Goal: Task Accomplishment & Management: Complete application form

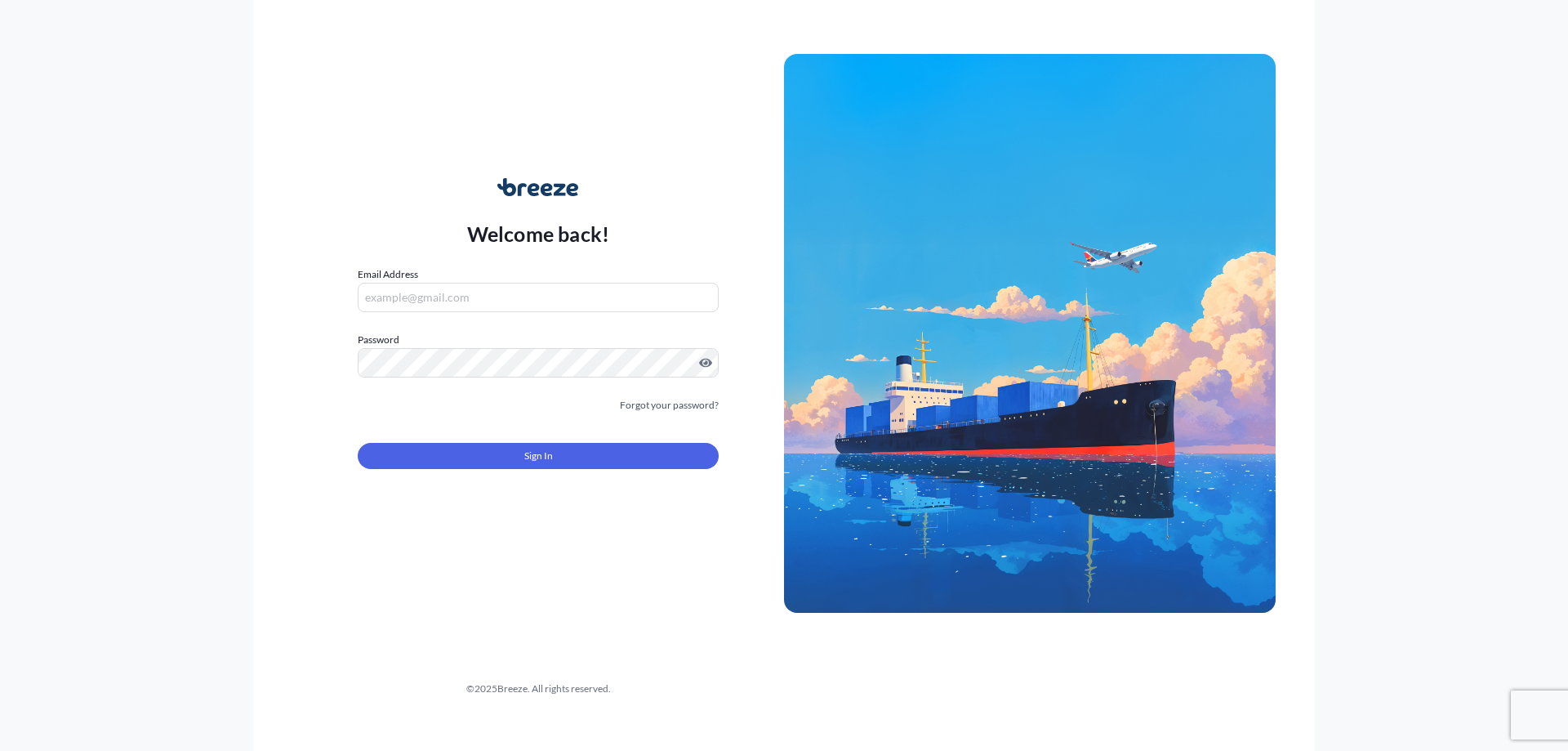
type input "[PERSON_NAME][EMAIL_ADDRESS][PERSON_NAME][DOMAIN_NAME]"
click at [591, 458] on button "Sign In" at bounding box center [539, 456] width 361 height 26
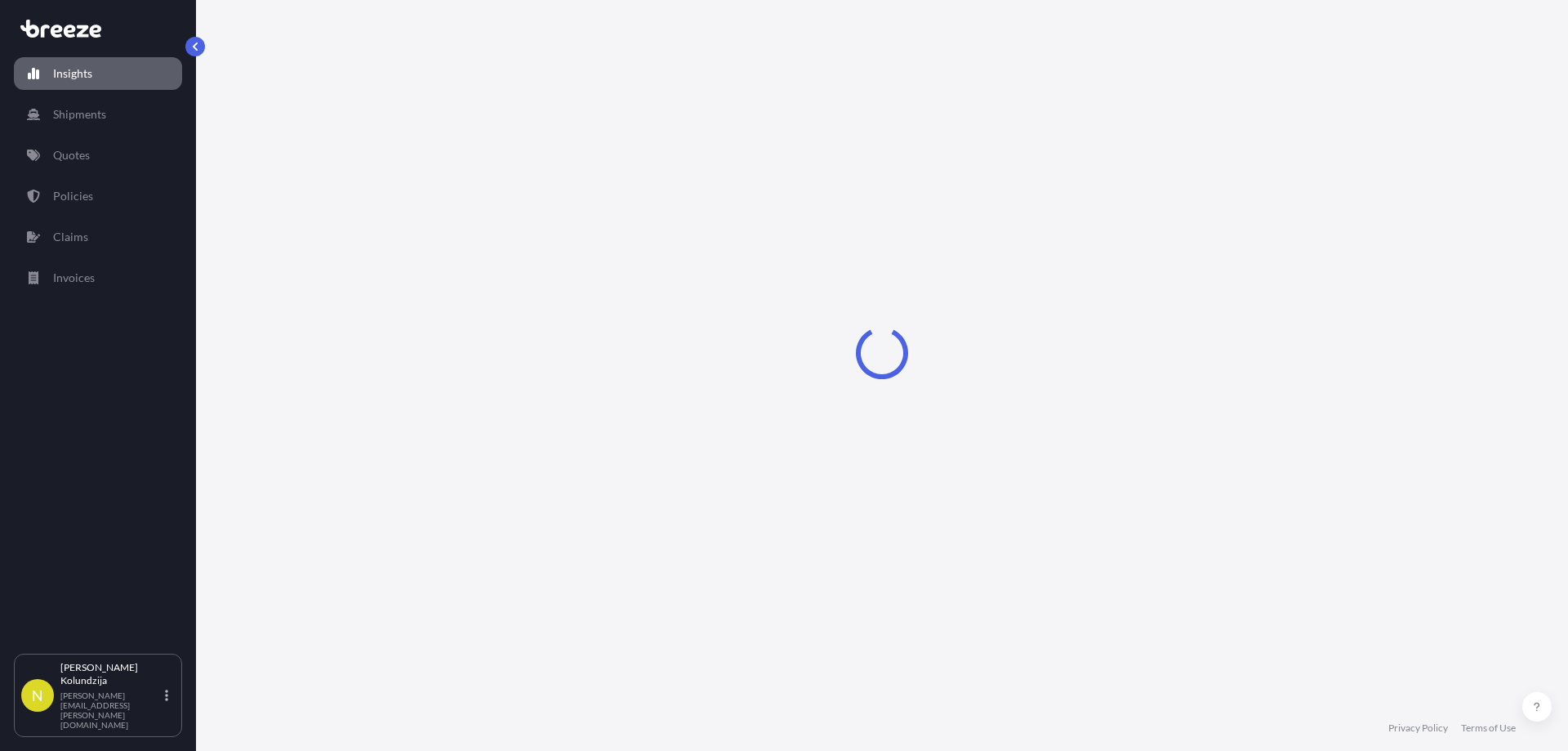
select select "2025"
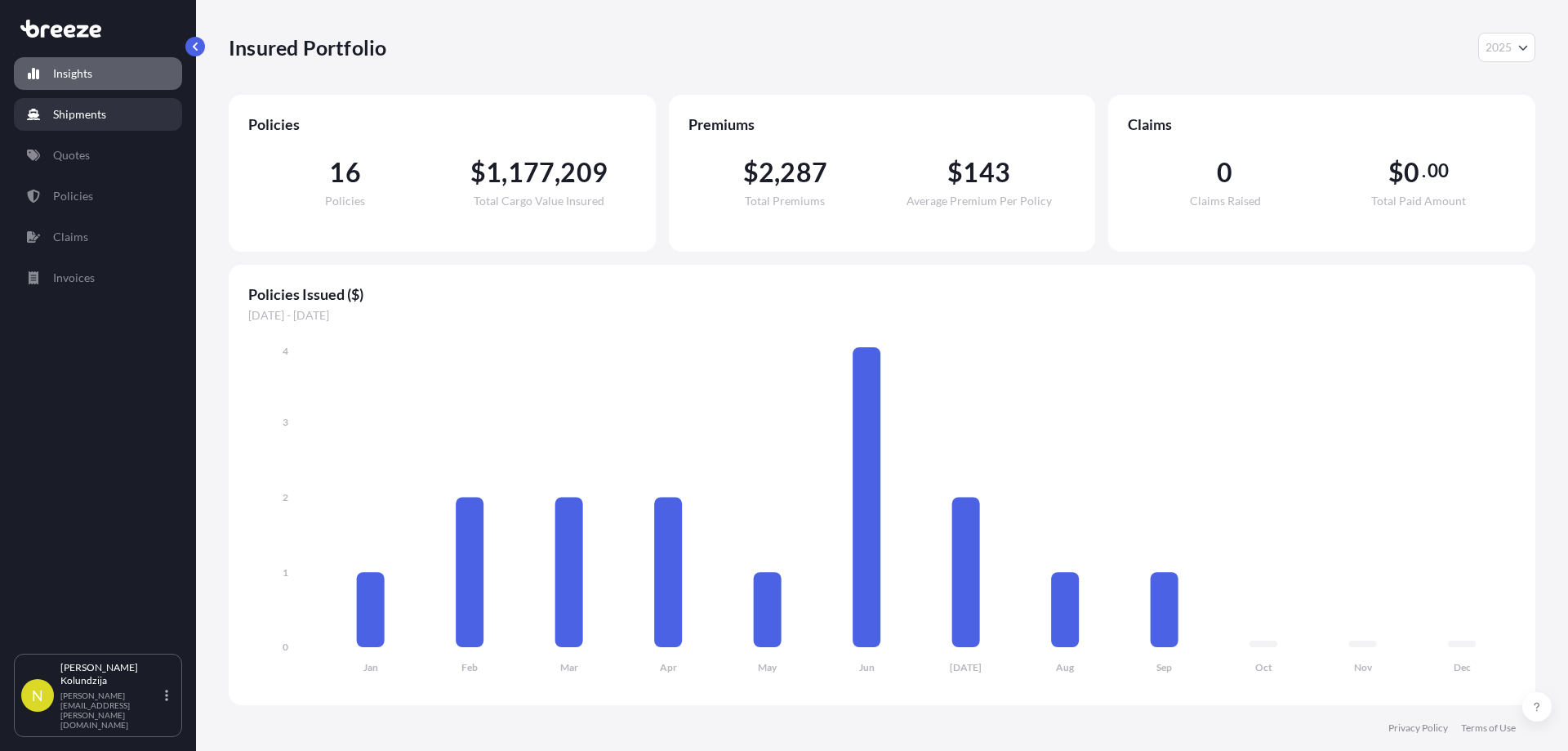
click at [88, 150] on p "Quotes" at bounding box center [71, 155] width 37 height 17
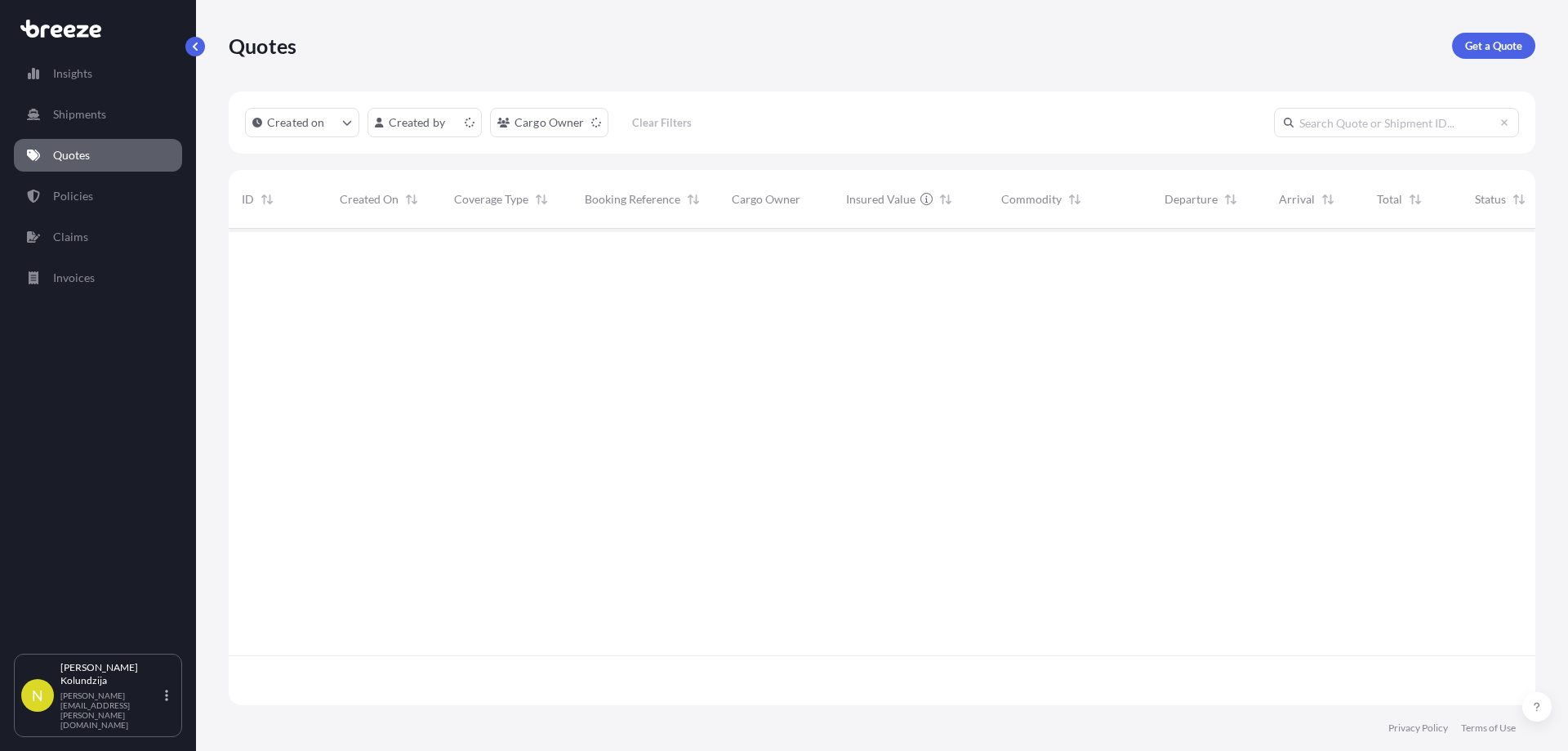
scroll to position [473, 1295]
click at [88, 182] on link "Policies" at bounding box center [98, 196] width 168 height 33
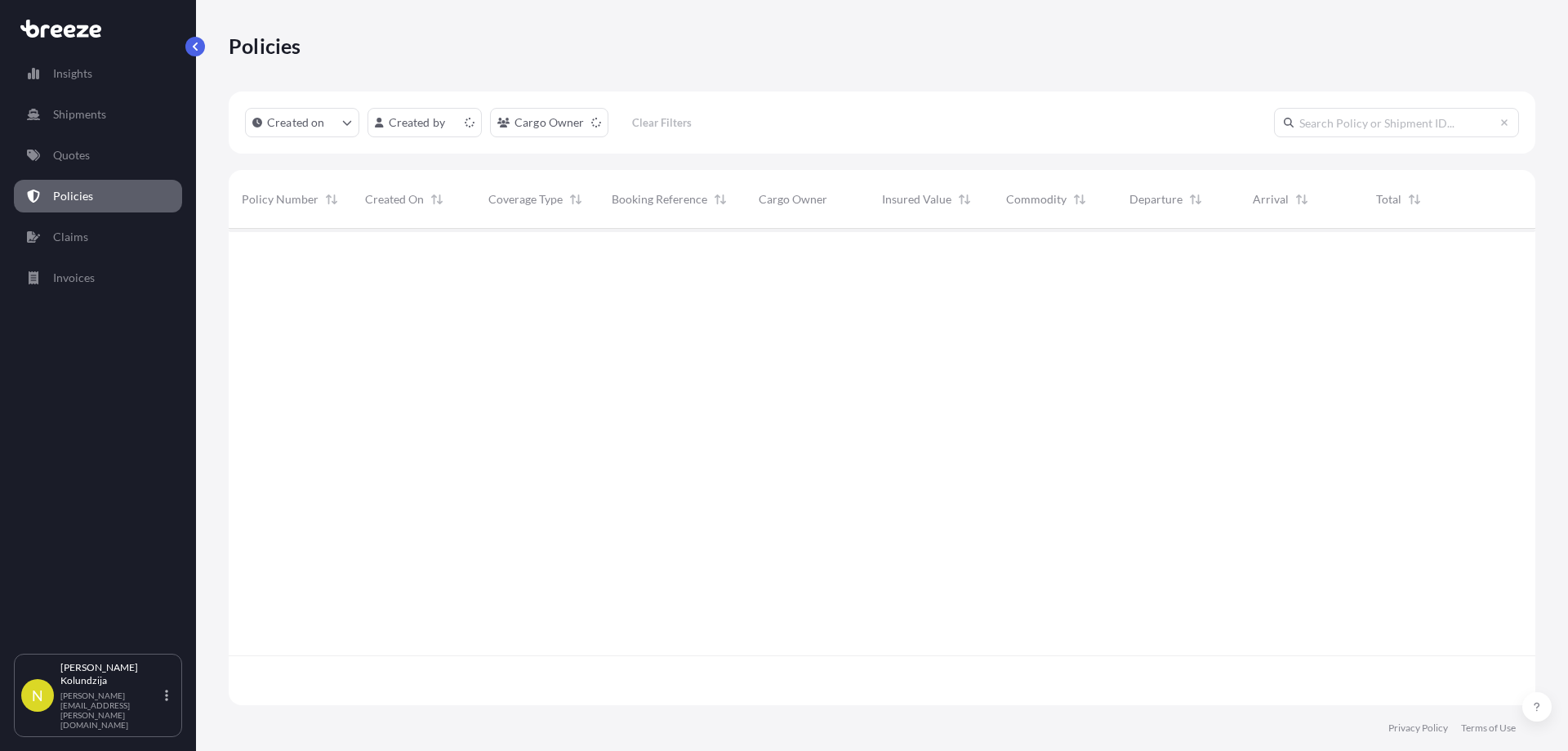
scroll to position [473, 1295]
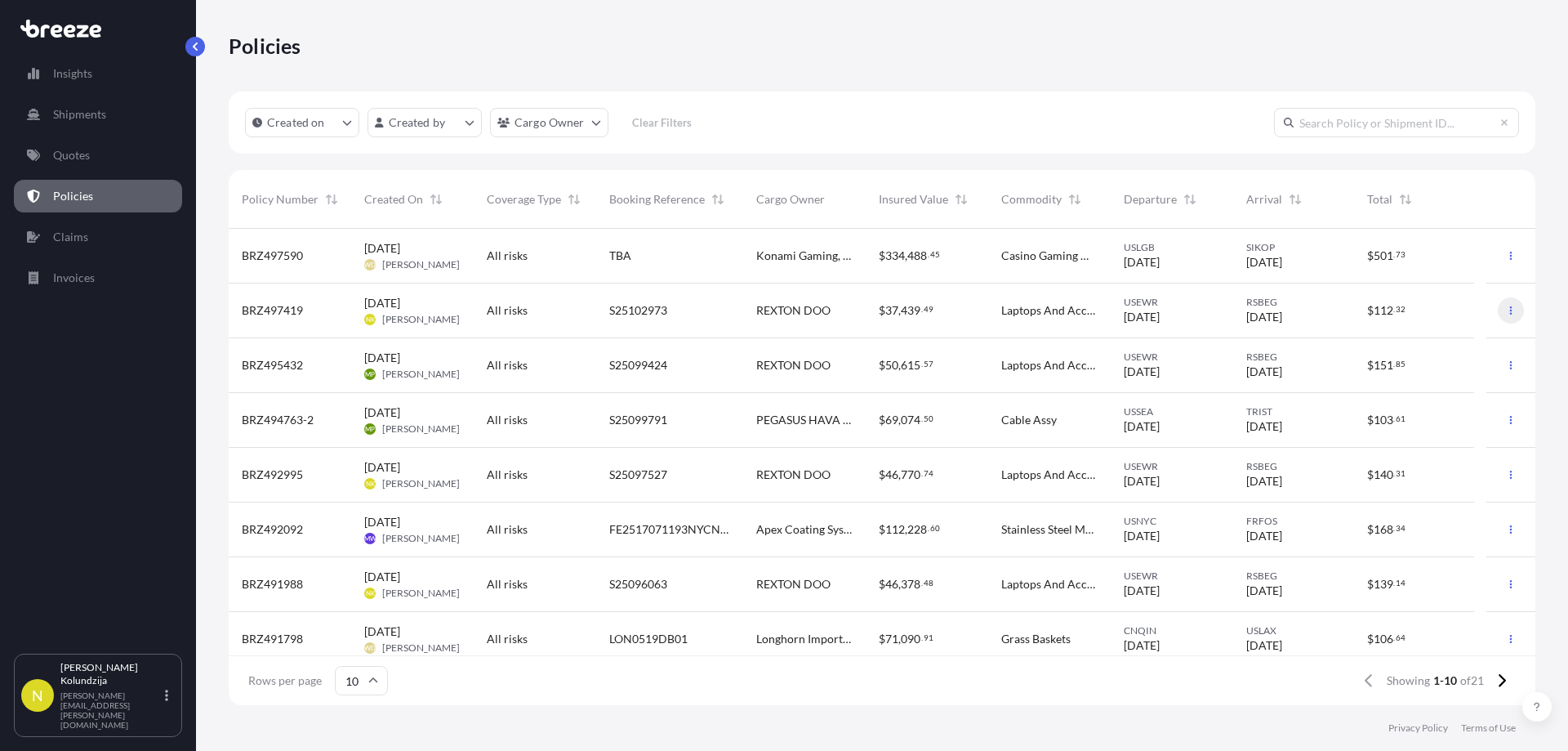
click at [1498, 305] on button "button" at bounding box center [1512, 310] width 26 height 26
click at [1436, 310] on p "Duplicate quote" at bounding box center [1408, 314] width 82 height 17
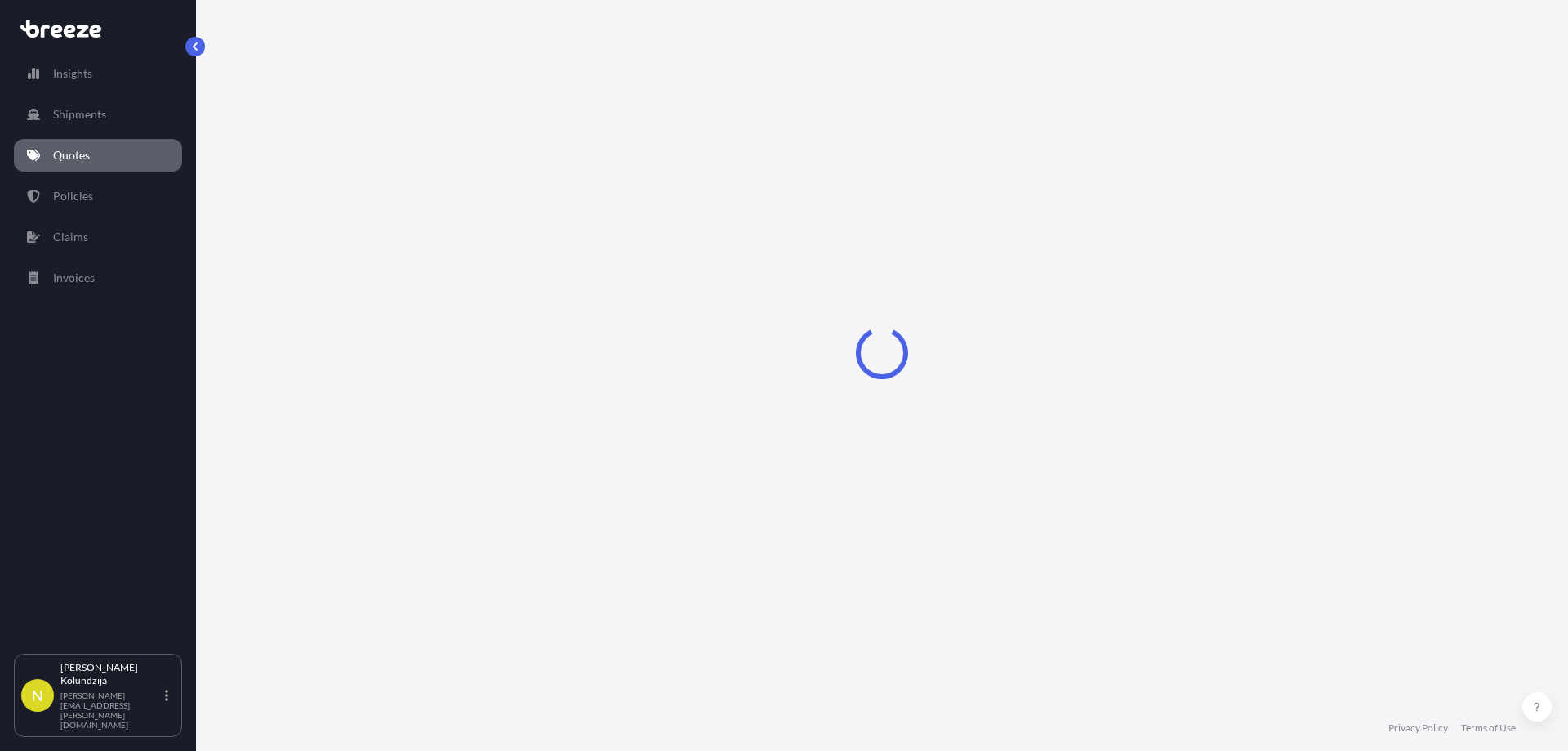
select select "Air"
select select "4"
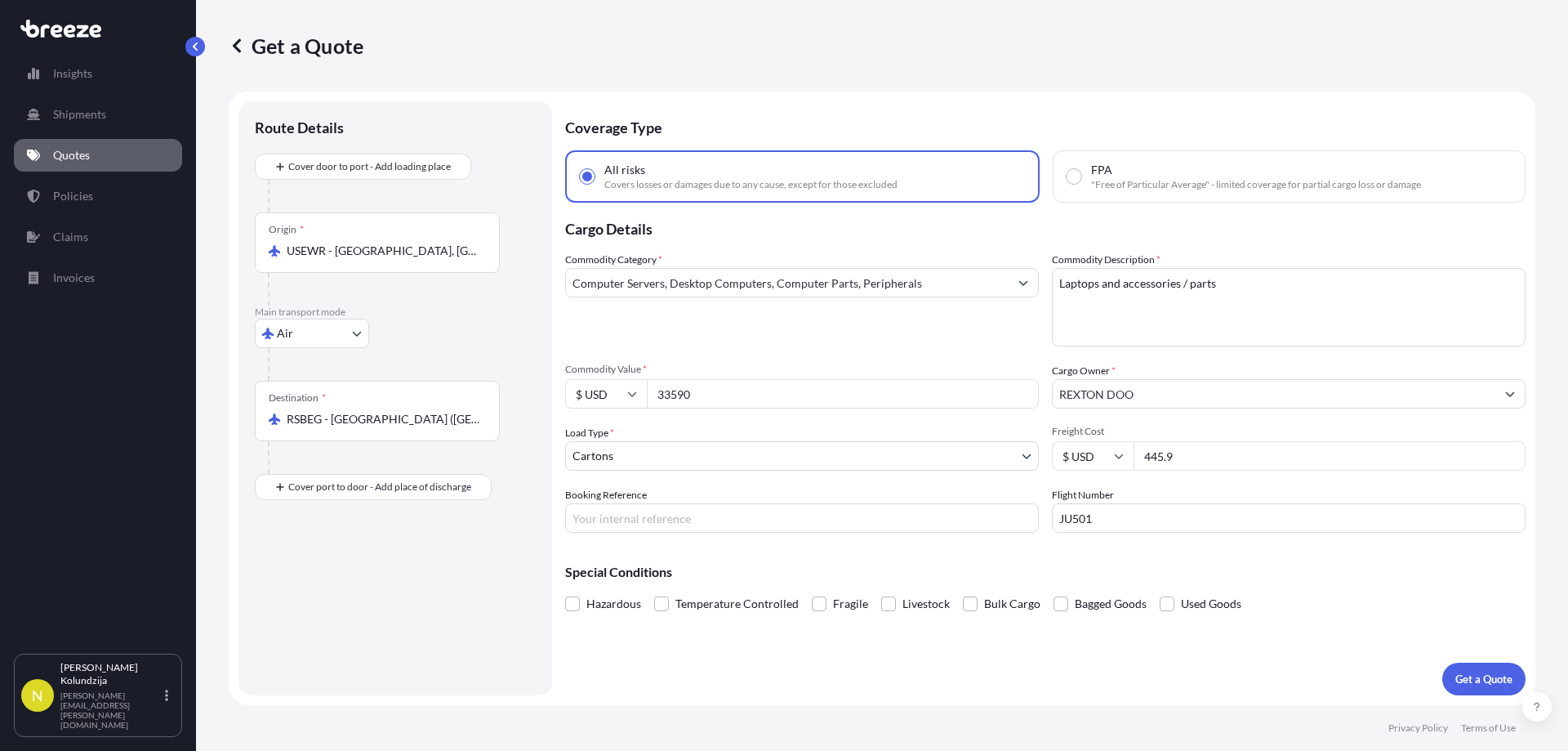
click at [767, 396] on input "33590" at bounding box center [843, 393] width 392 height 29
type input "41439.75"
click at [886, 428] on div "Load Type * Cartons" at bounding box center [801, 448] width 473 height 46
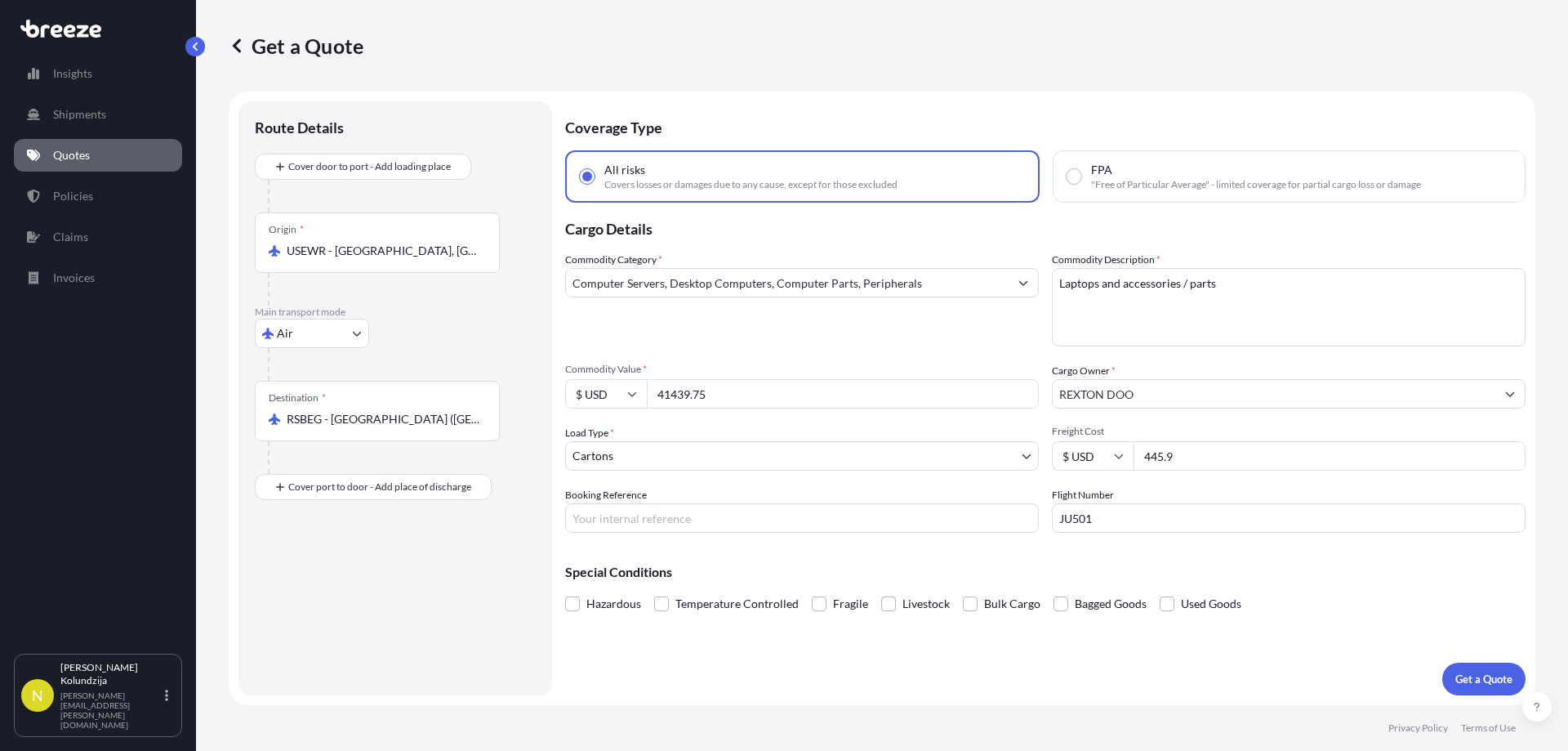
drag, startPoint x: 1351, startPoint y: 583, endPoint x: 1343, endPoint y: 578, distance: 9.4
click at [1351, 583] on div "Special Conditions Hazardous Temperature Controlled Fragile Livestock Bulk Carg…" at bounding box center [1045, 581] width 961 height 71
click at [1171, 461] on input "445.9" at bounding box center [1329, 455] width 392 height 29
type input "467.95"
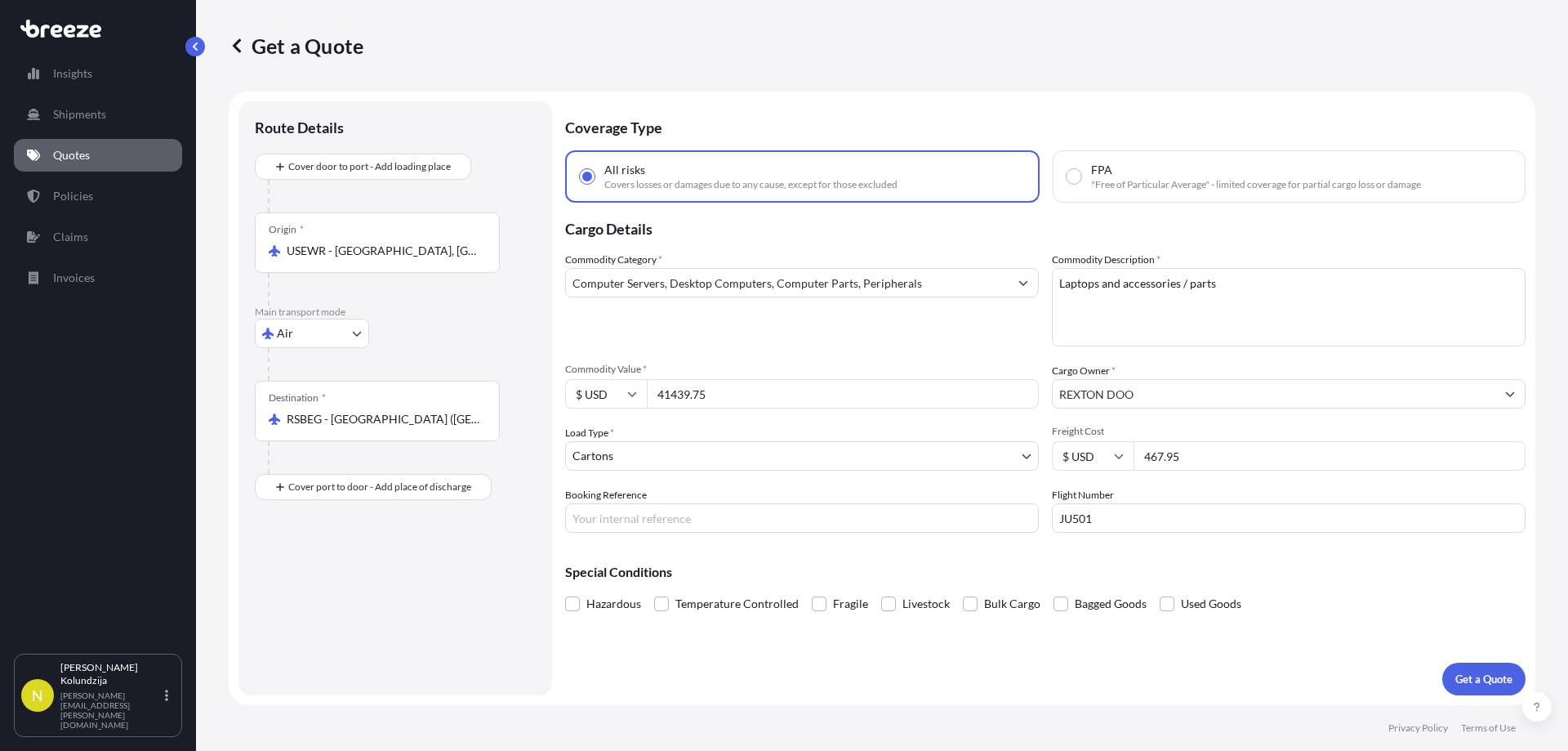
click at [1160, 473] on div "Commodity Category * Computer Servers, Desktop Computers, Computer Parts, Perip…" at bounding box center [1045, 391] width 961 height 281
click at [664, 518] on input "Booking Reference" at bounding box center [801, 517] width 473 height 29
paste input "S25104716"
type input "S25104716"
click at [657, 488] on div "Booking Reference S25104716" at bounding box center [801, 509] width 473 height 46
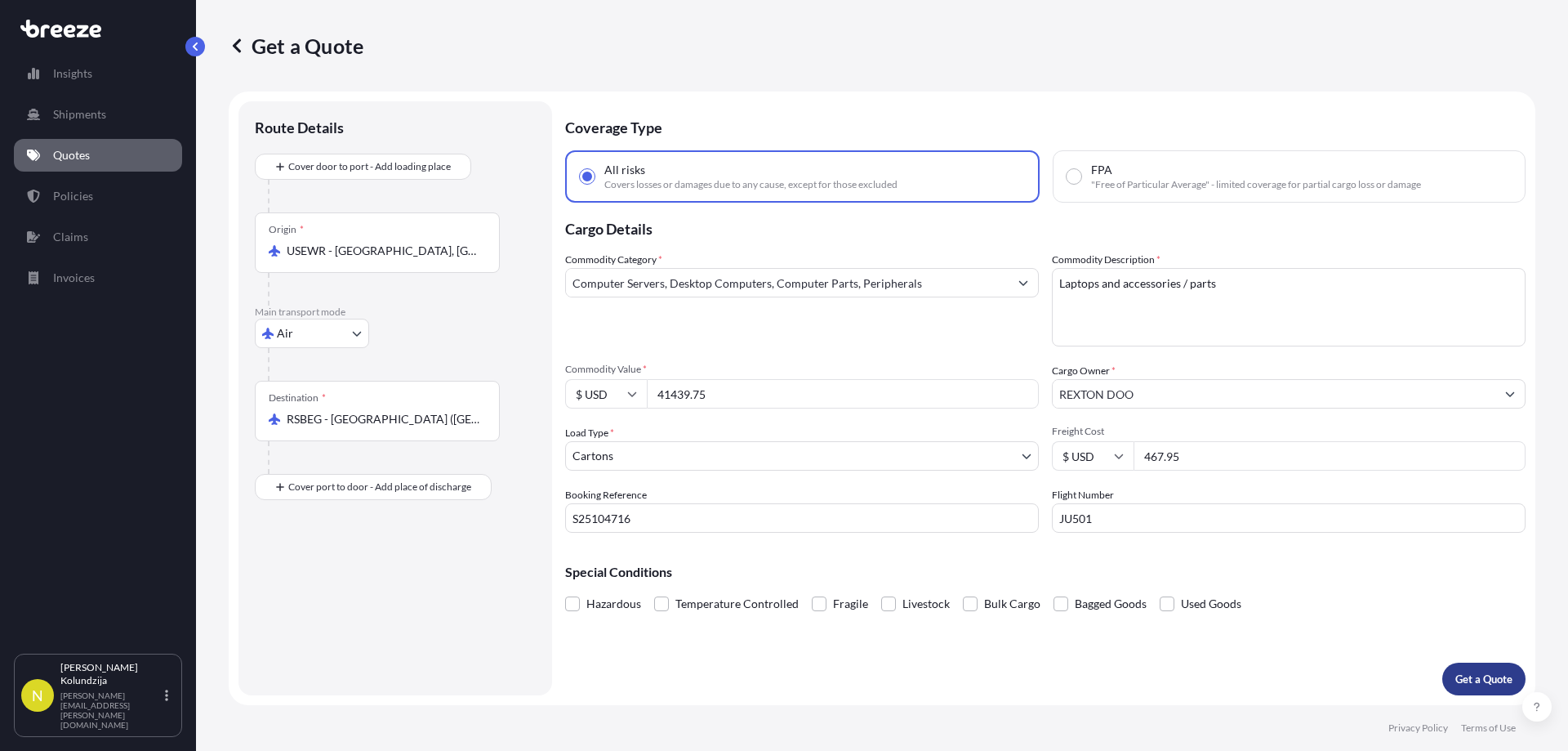
click at [1478, 680] on p "Get a Quote" at bounding box center [1483, 679] width 57 height 17
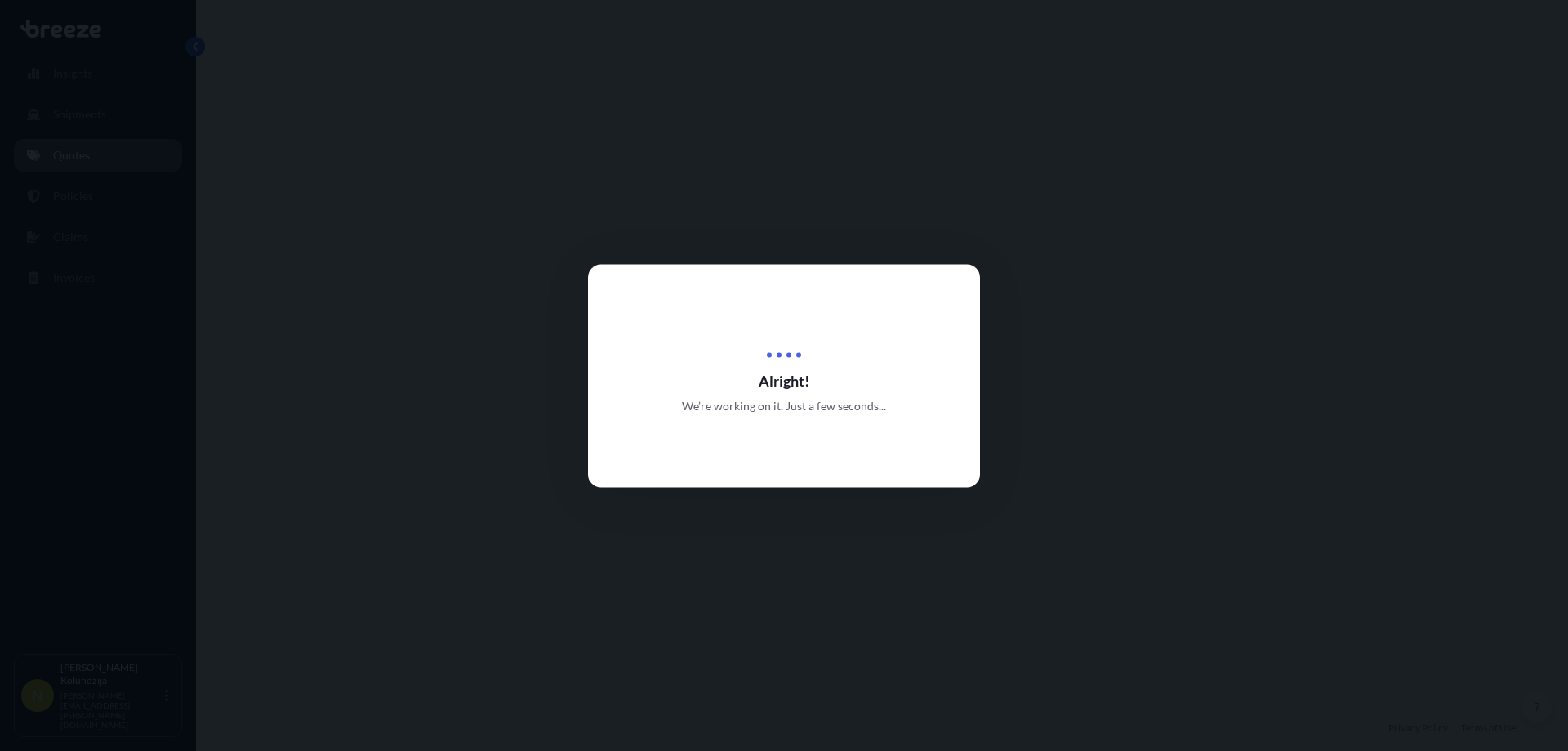
select select "Air"
select select "4"
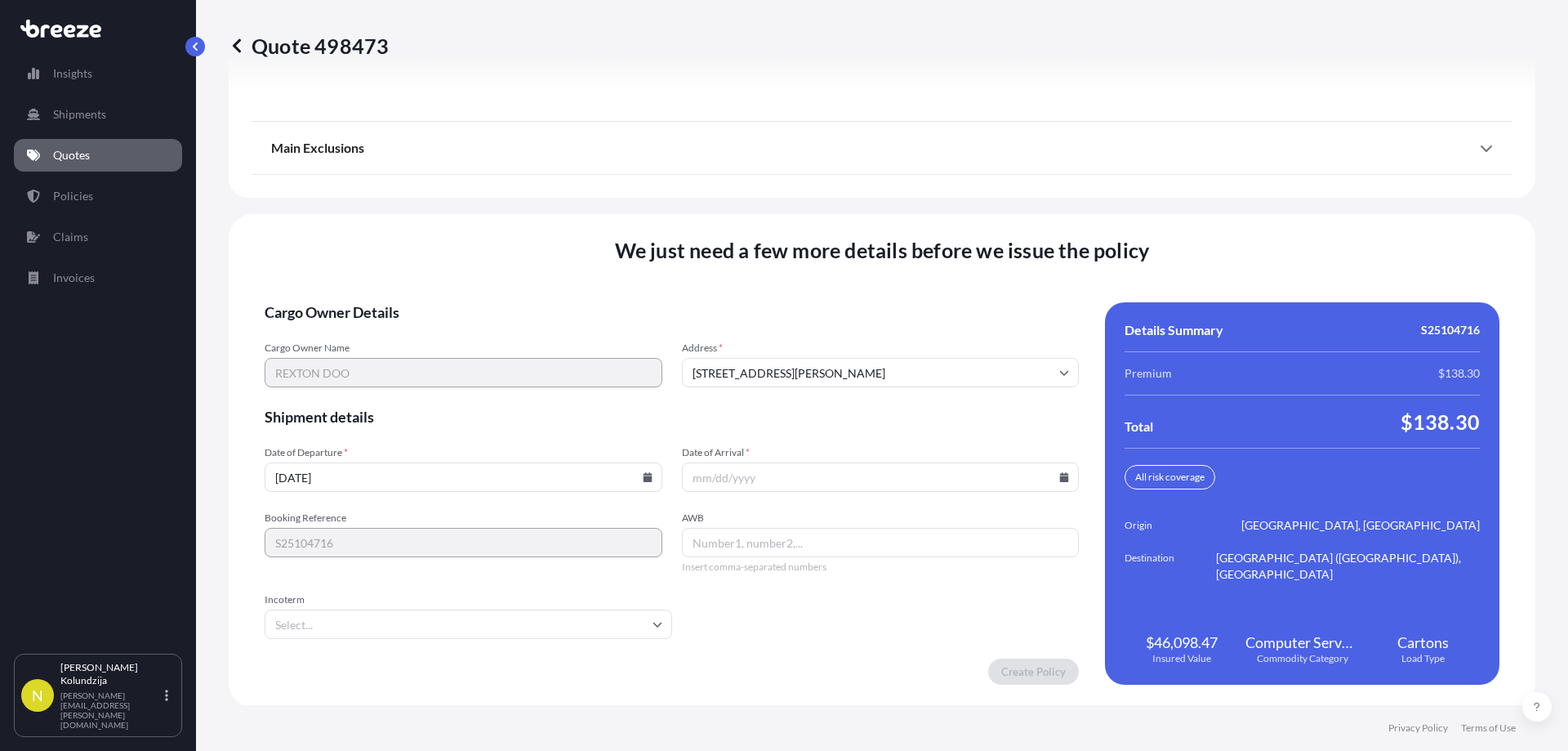
scroll to position [2247, 0]
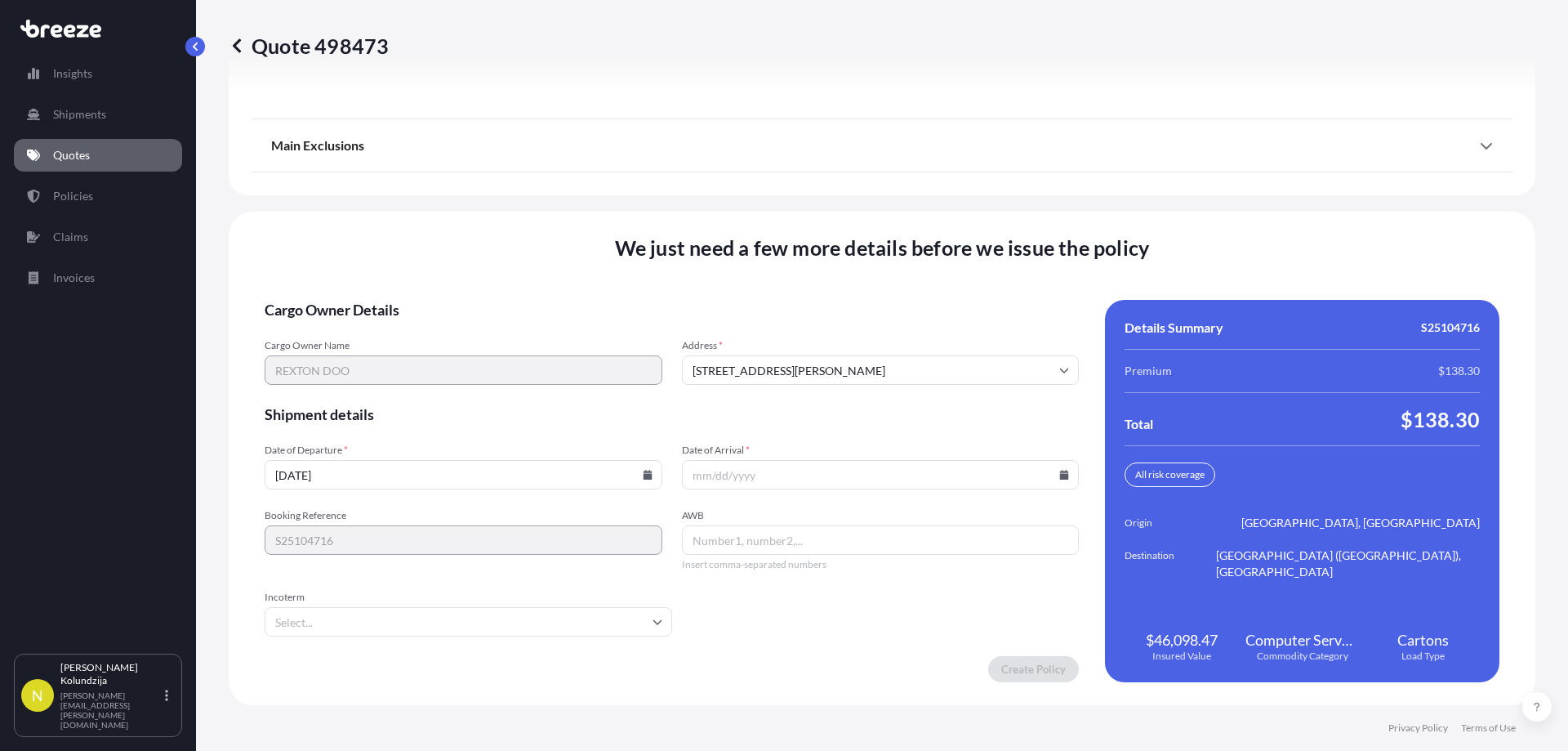
click at [467, 473] on input "[DATE]" at bounding box center [463, 474] width 398 height 29
click at [631, 471] on input "[DATE]" at bounding box center [463, 474] width 398 height 29
click at [645, 472] on icon at bounding box center [647, 474] width 9 height 10
click at [576, 210] on button at bounding box center [573, 199] width 26 height 26
click at [387, 301] on button "9" at bounding box center [386, 298] width 26 height 26
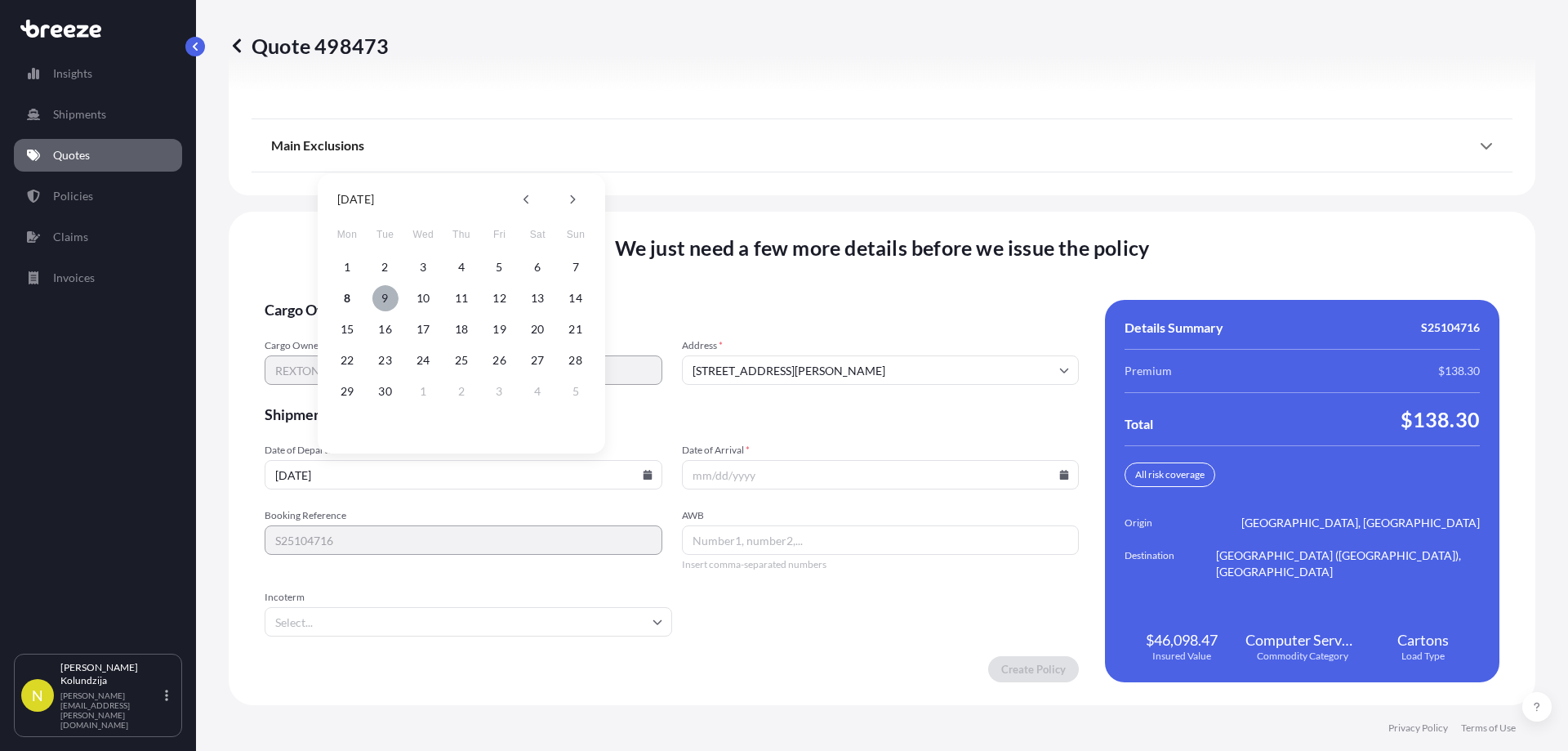
type input "[DATE]"
click at [775, 487] on input "Date of Arrival *" at bounding box center [881, 474] width 398 height 29
click at [1061, 477] on icon at bounding box center [1064, 474] width 10 height 10
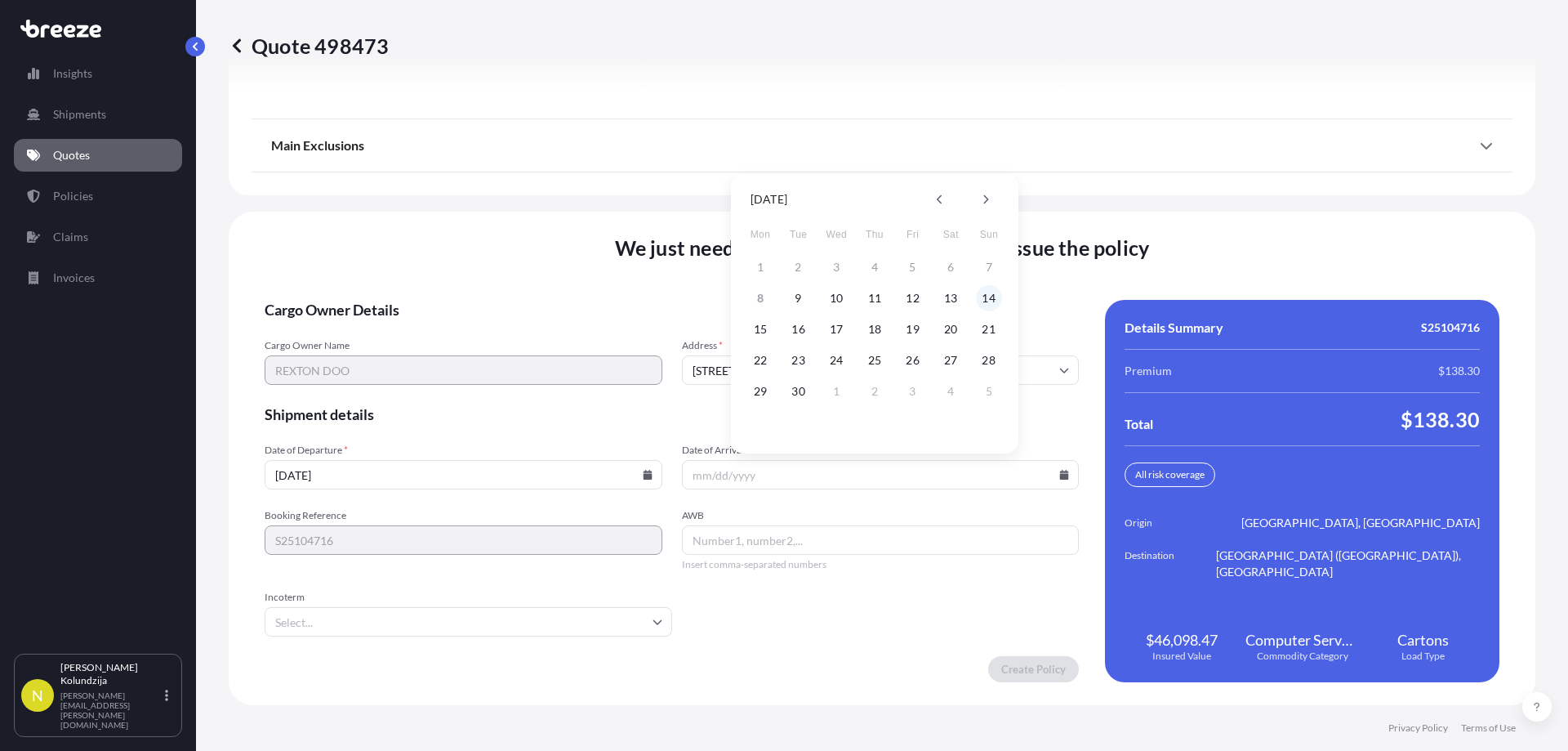
click at [995, 289] on button "14" at bounding box center [989, 298] width 26 height 26
type input "[DATE]"
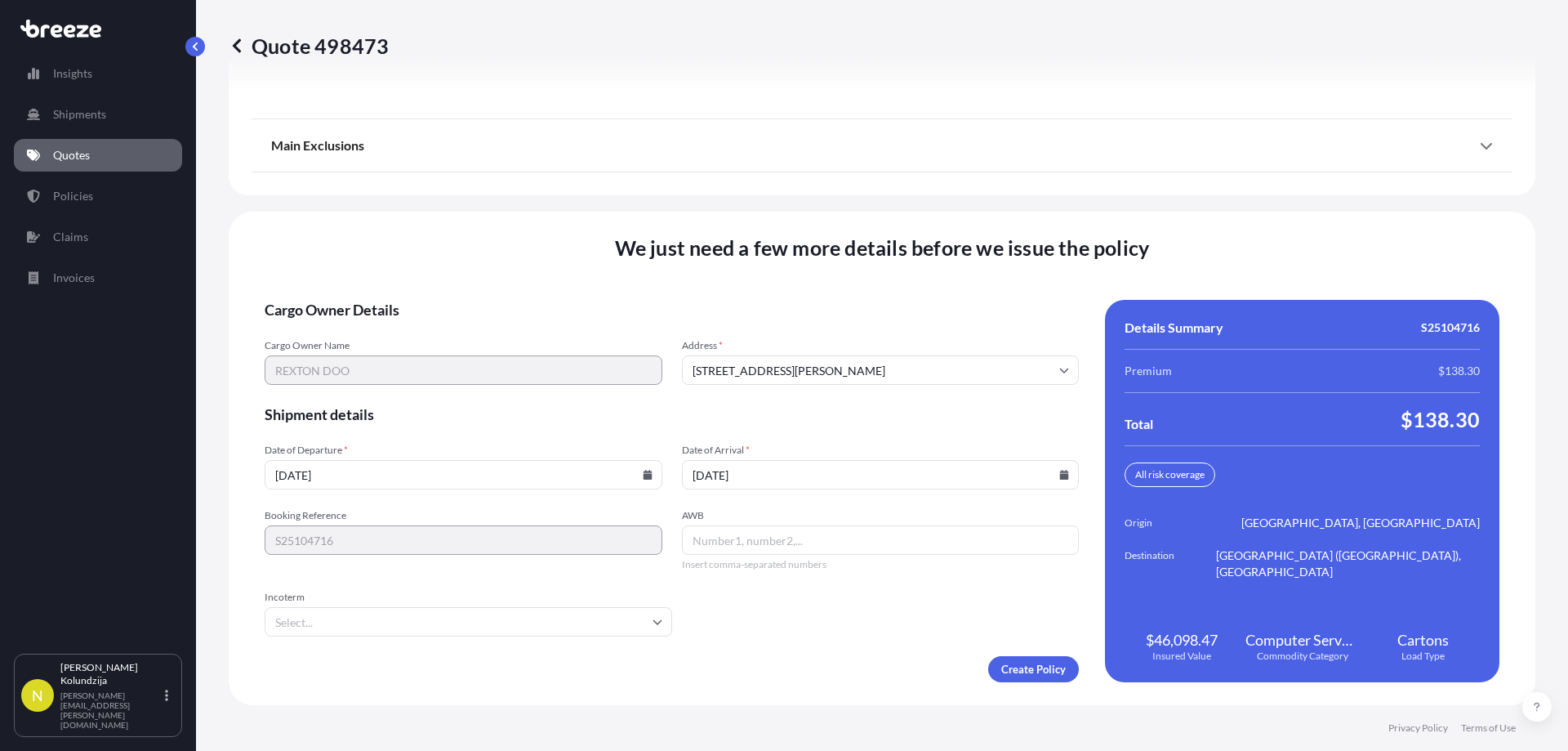
click at [732, 534] on input "AWB" at bounding box center [881, 539] width 398 height 29
click at [369, 629] on input "Incoterm" at bounding box center [468, 621] width 407 height 29
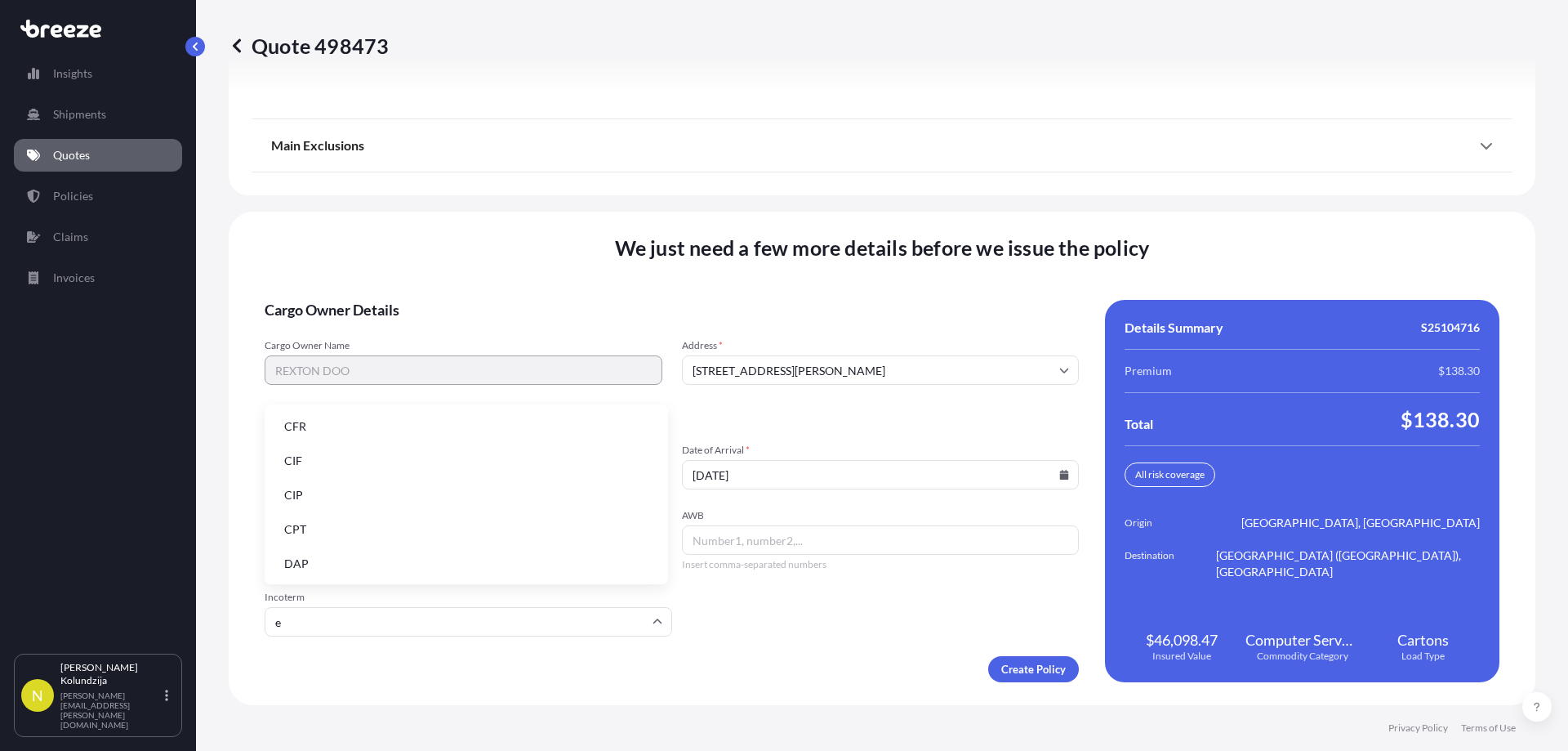
type input "ex"
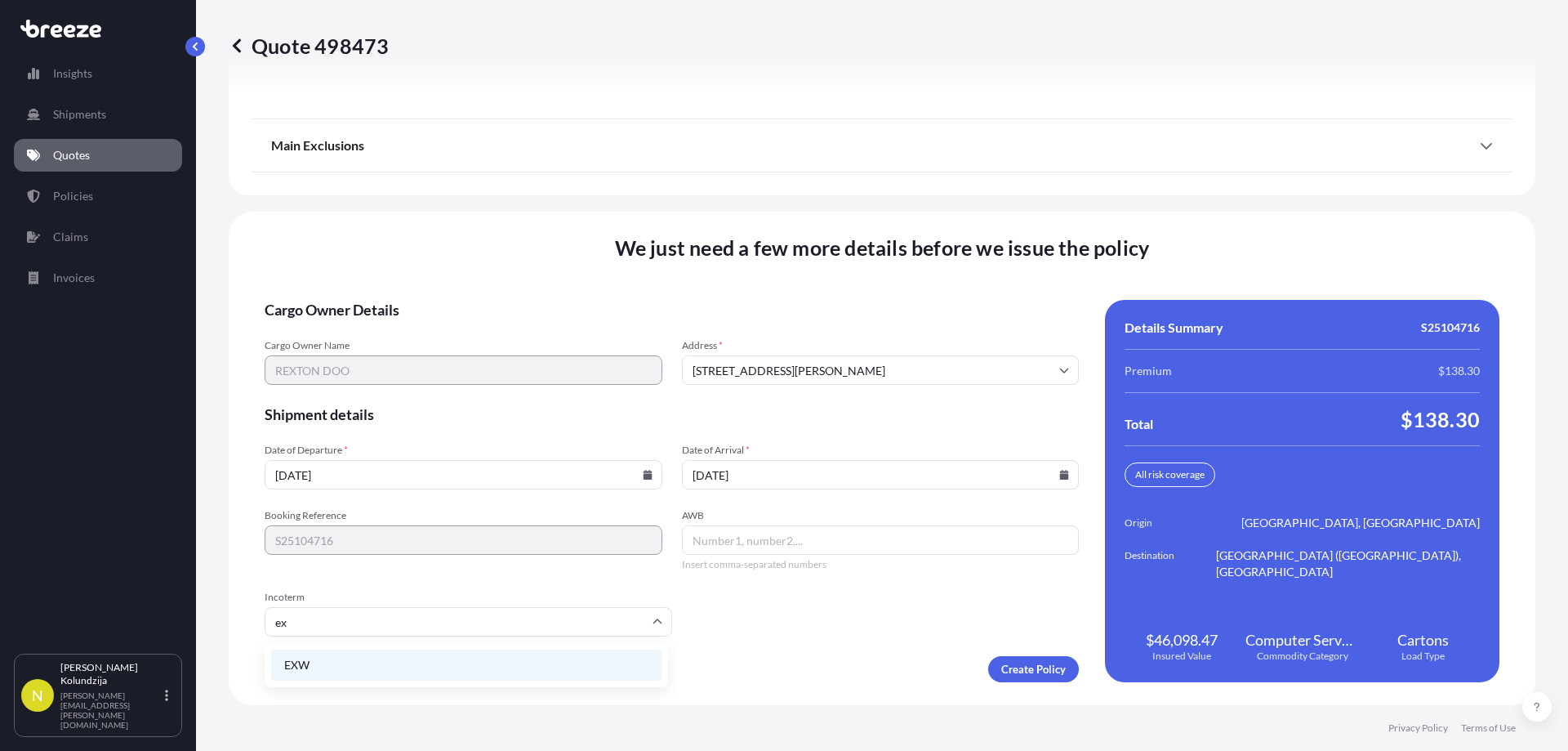
click at [324, 654] on li "EXW" at bounding box center [466, 665] width 390 height 31
click at [733, 538] on input "AWB" at bounding box center [881, 539] width 398 height 29
click at [763, 540] on input "AWB" at bounding box center [881, 539] width 398 height 29
paste input "115-74405671"
click at [710, 540] on input "115-74405671" at bounding box center [881, 539] width 398 height 29
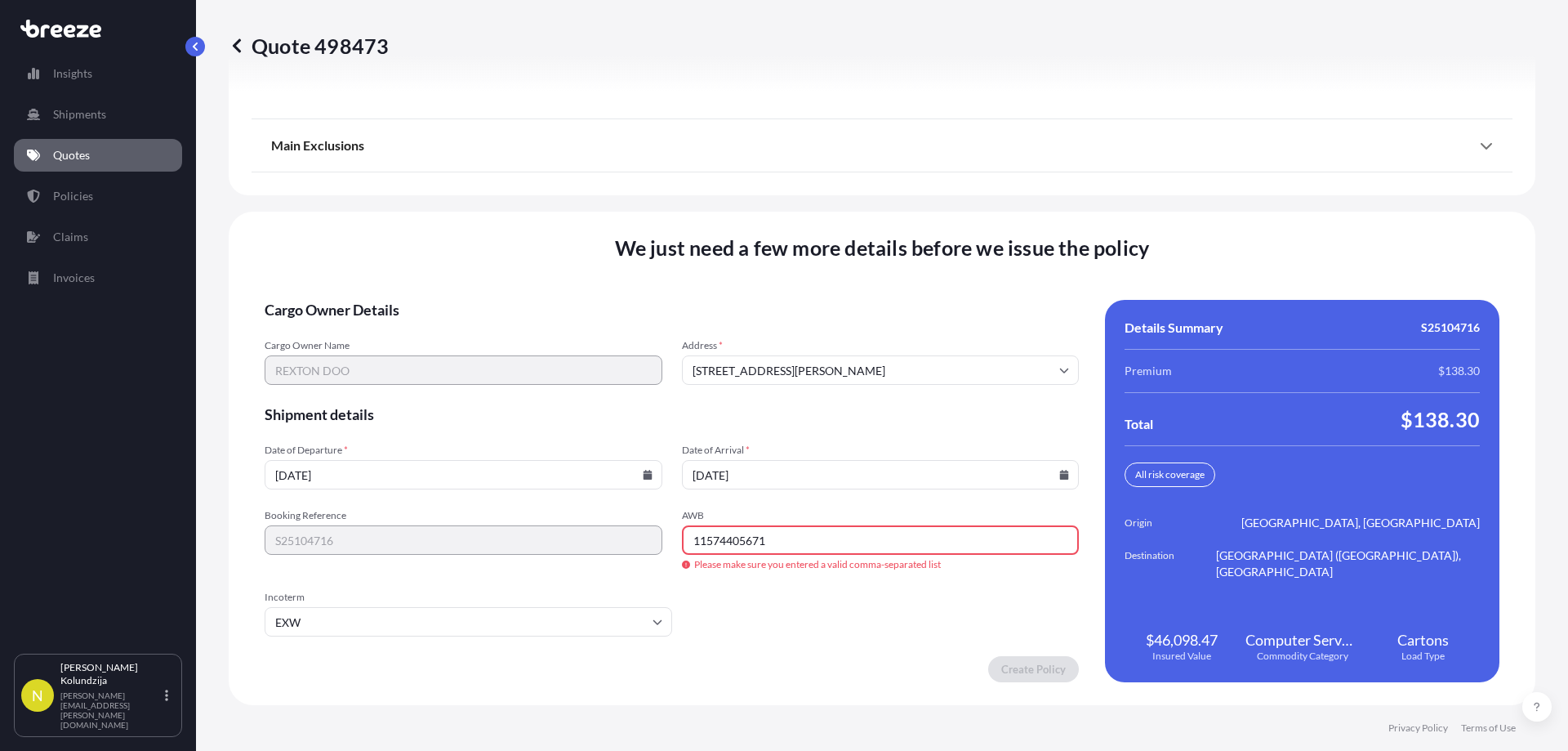
type input "11574405671"
click at [747, 575] on form "Cargo Owner Details Cargo Owner Name [PERSON_NAME] Address * [STREET_ADDRESS][P…" at bounding box center [672, 491] width 814 height 383
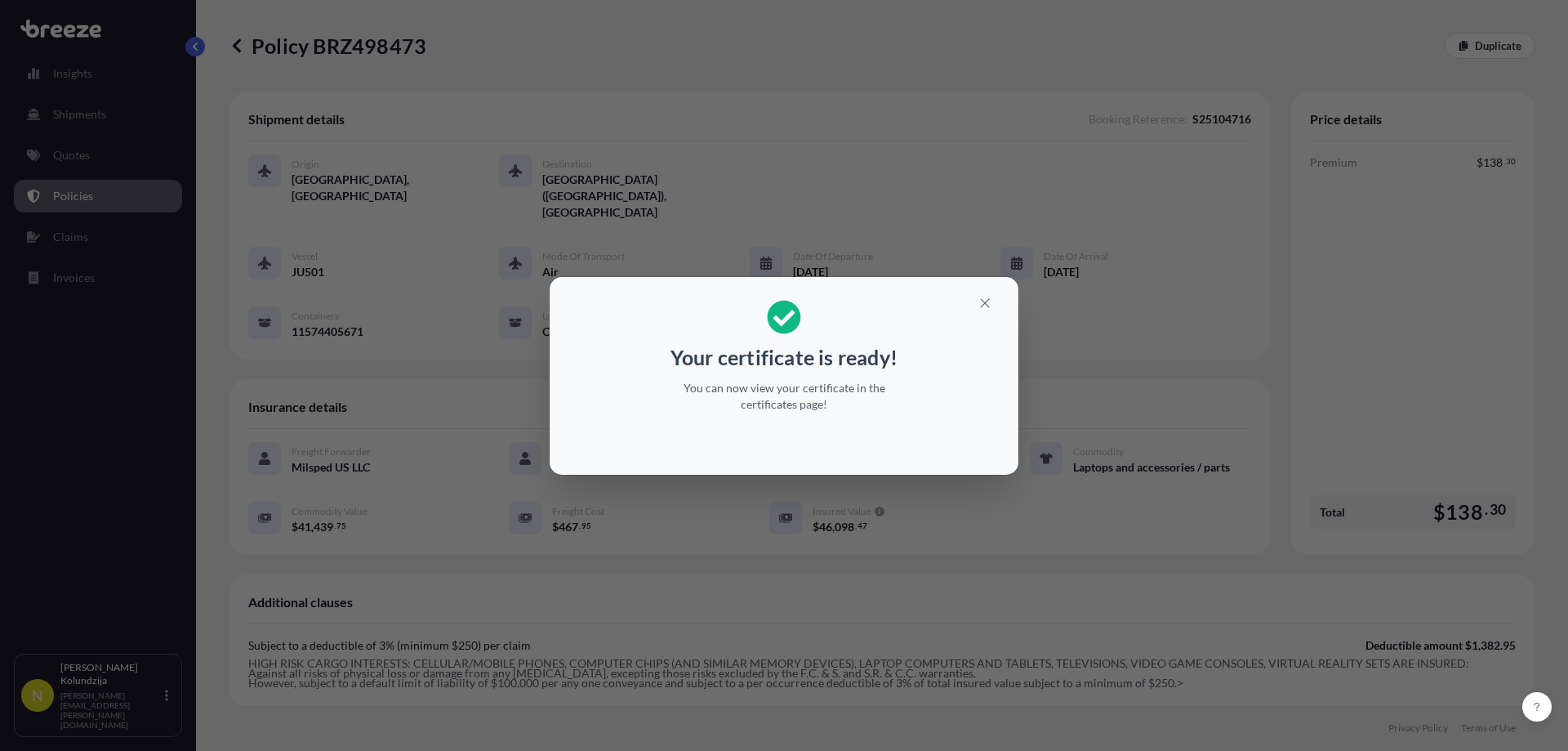
click at [841, 402] on p "You can now view your certificate in the certificates page!" at bounding box center [784, 396] width 251 height 33
click at [986, 304] on icon "button" at bounding box center [985, 302] width 9 height 9
